Goal: Task Accomplishment & Management: Manage account settings

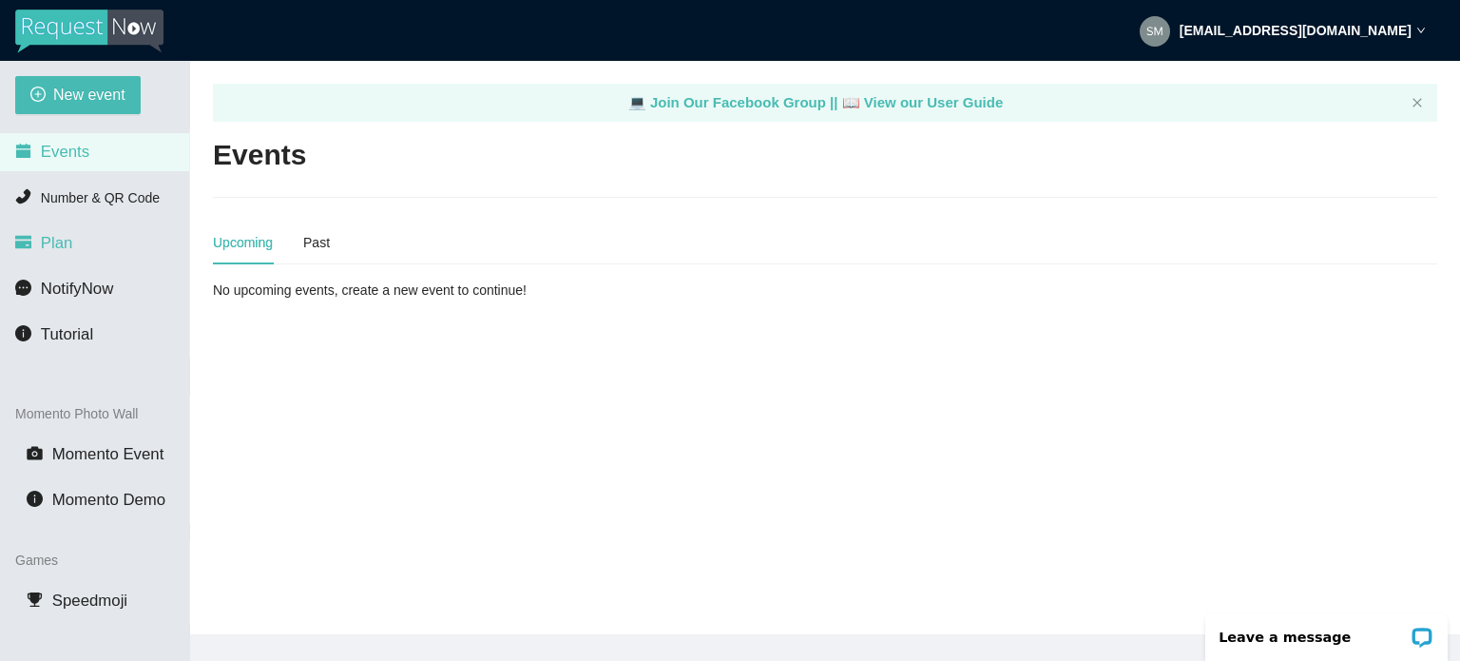
click at [66, 246] on span "Plan" at bounding box center [57, 243] width 32 height 18
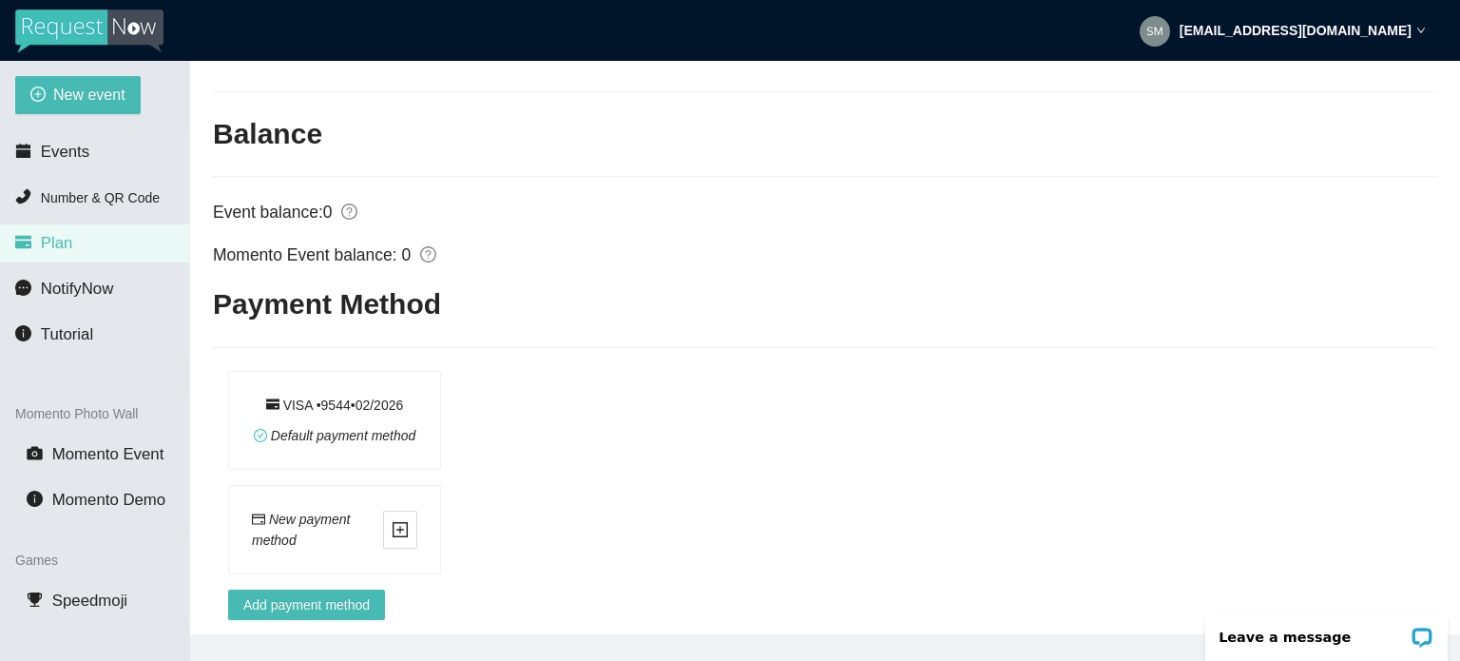
scroll to position [1658, 0]
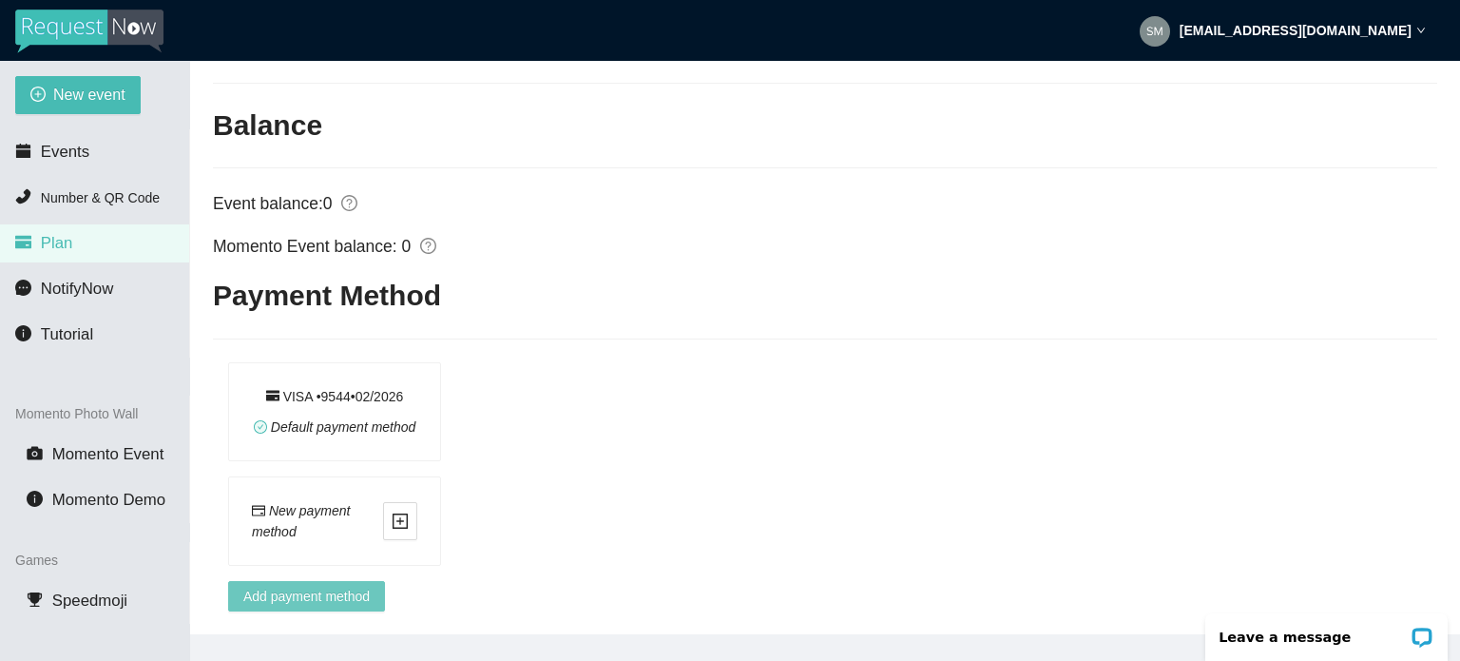
click at [319, 586] on span "Add payment method" at bounding box center [306, 596] width 126 height 21
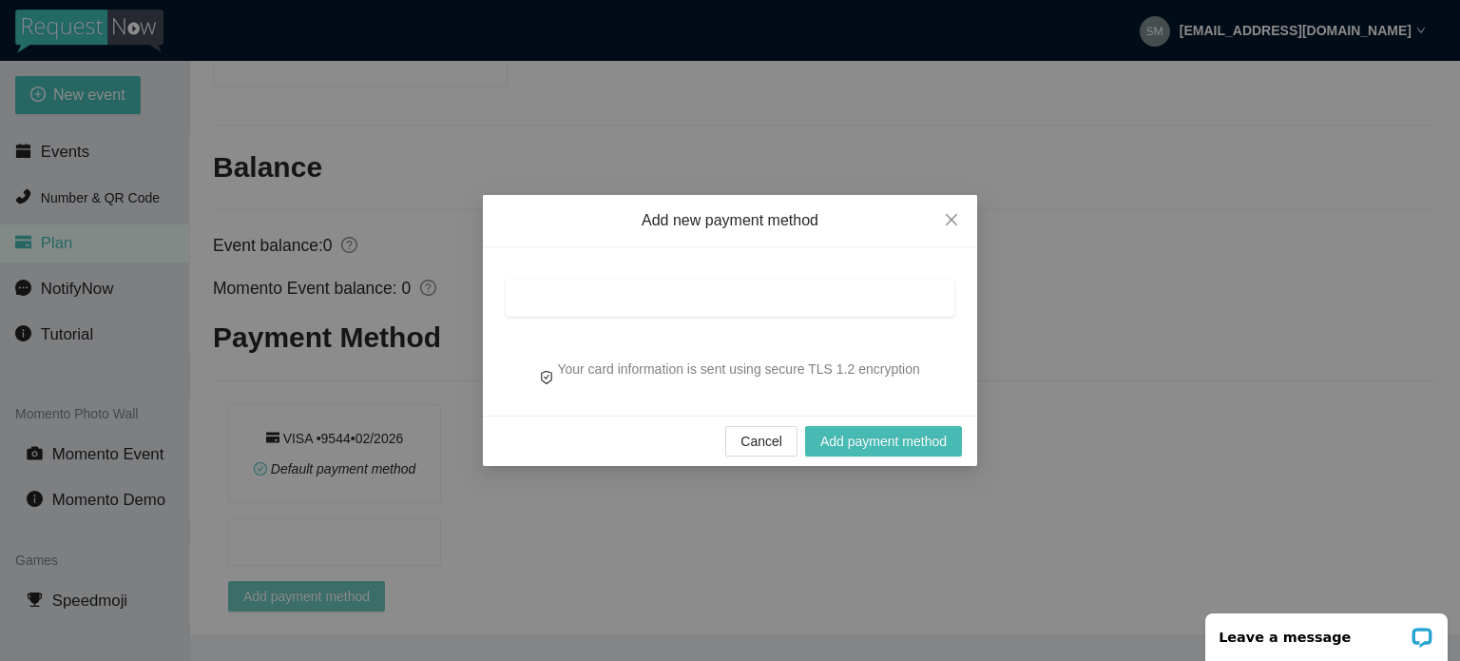
scroll to position [1616, 0]
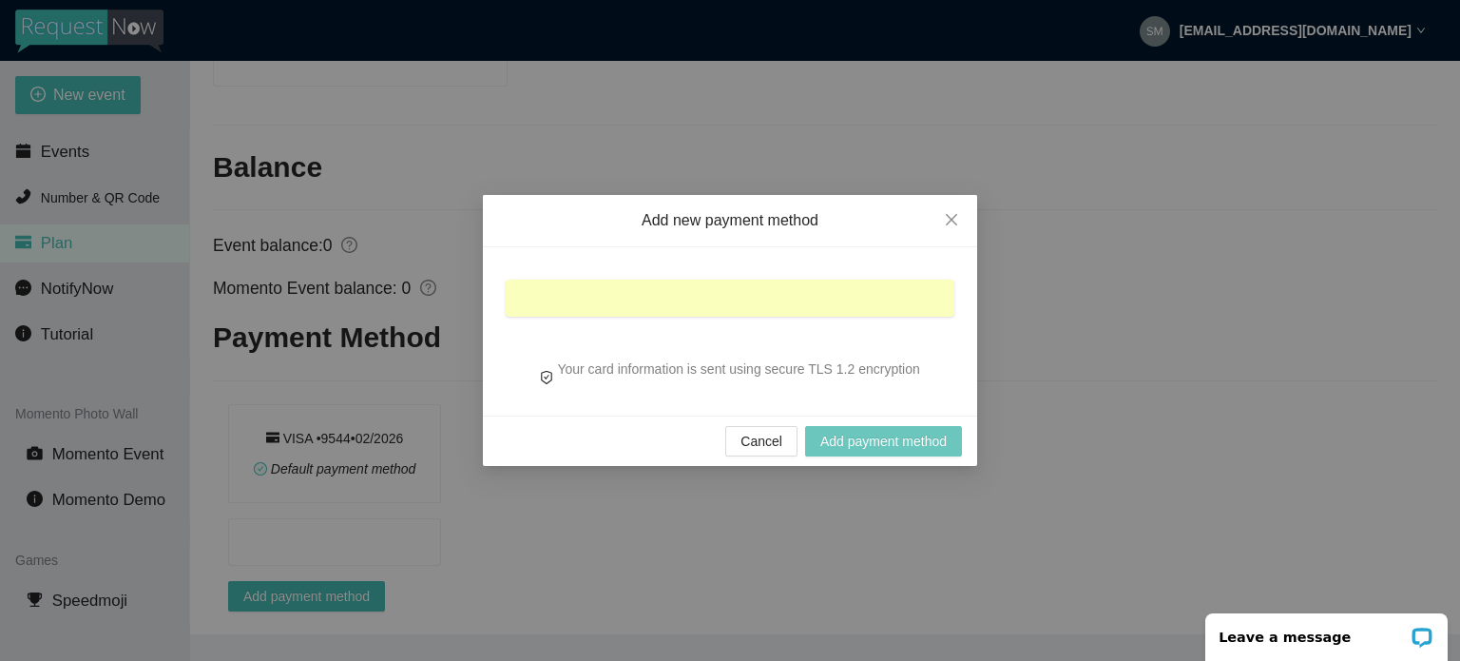
click at [877, 442] on span "Add payment method" at bounding box center [884, 441] width 126 height 21
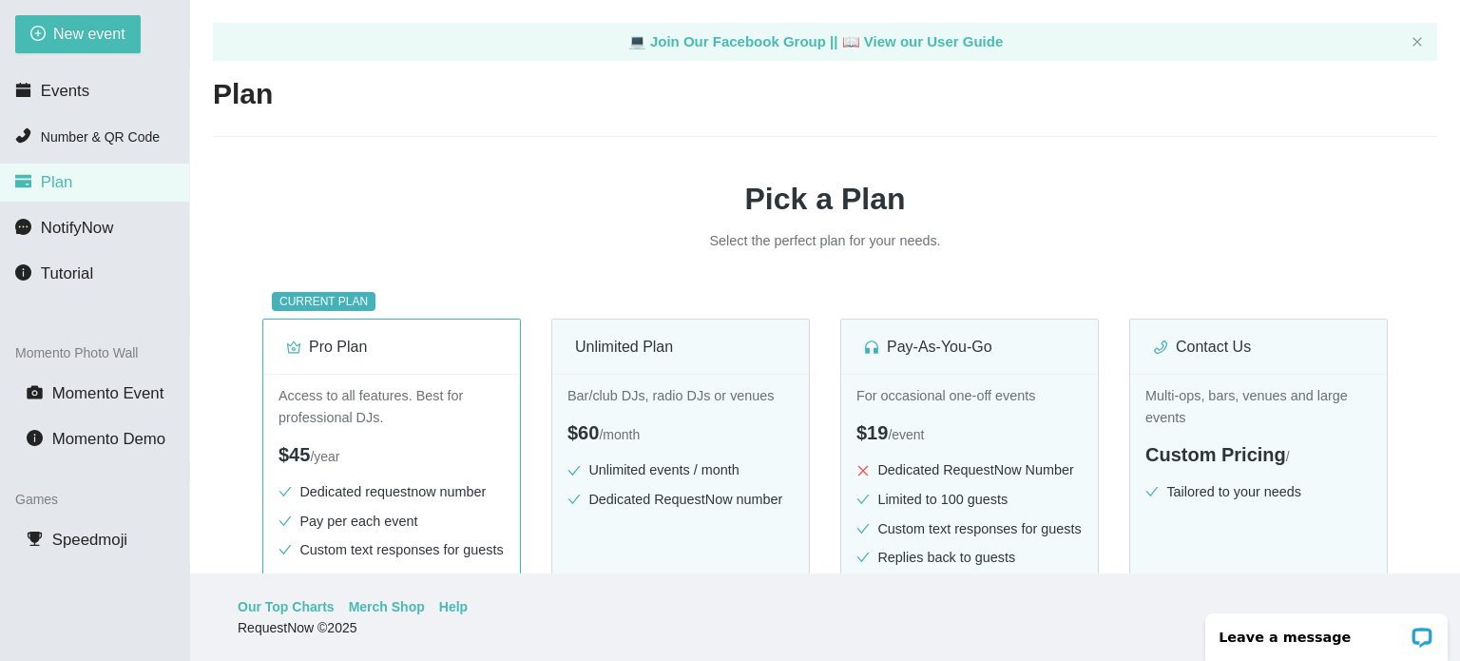
scroll to position [0, 0]
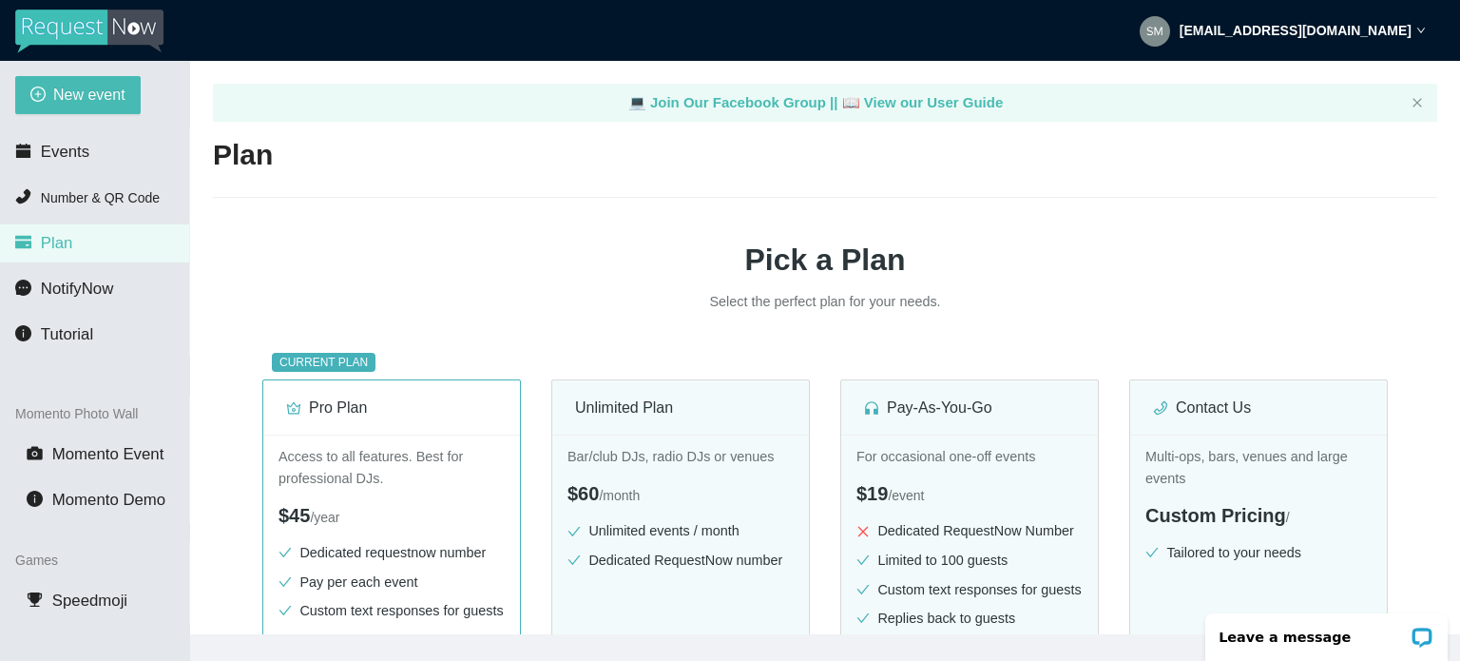
click at [1385, 29] on strong "[EMAIL_ADDRESS][DOMAIN_NAME]" at bounding box center [1296, 30] width 232 height 15
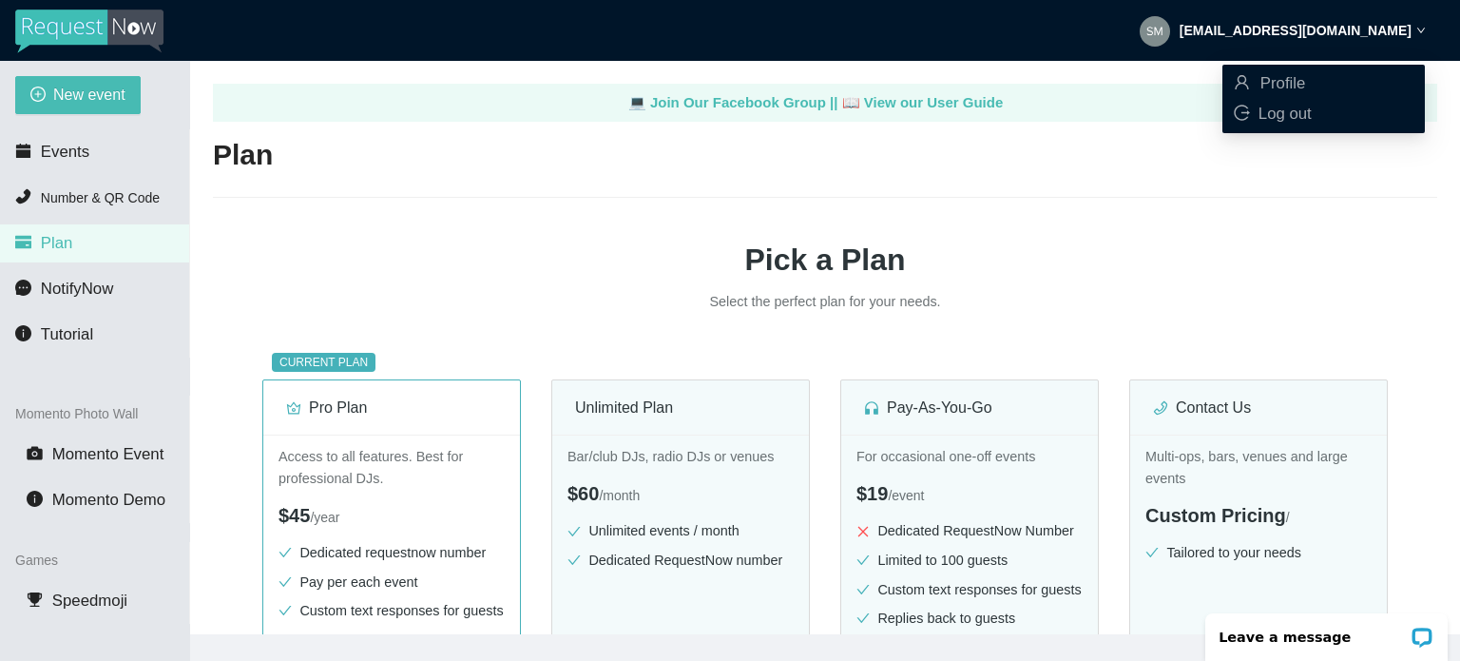
click at [1385, 29] on strong "[EMAIL_ADDRESS][DOMAIN_NAME]" at bounding box center [1296, 30] width 232 height 15
